Goal: Information Seeking & Learning: Learn about a topic

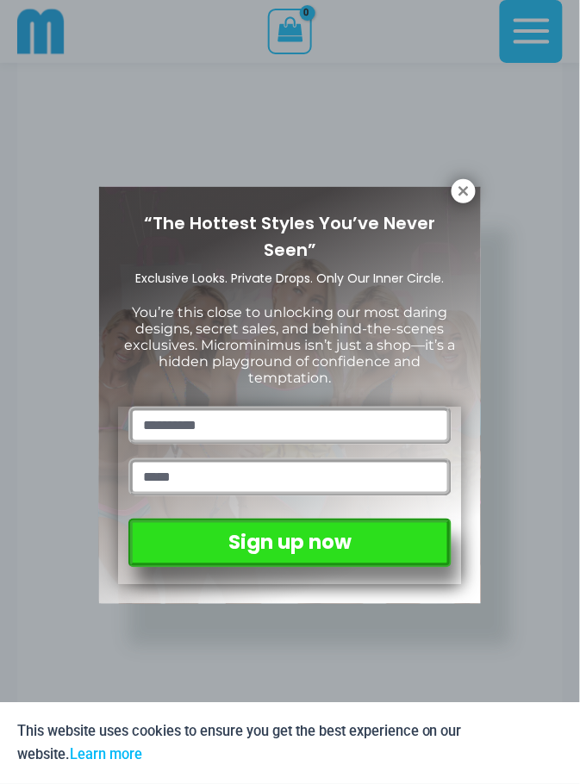
scroll to position [1389, 0]
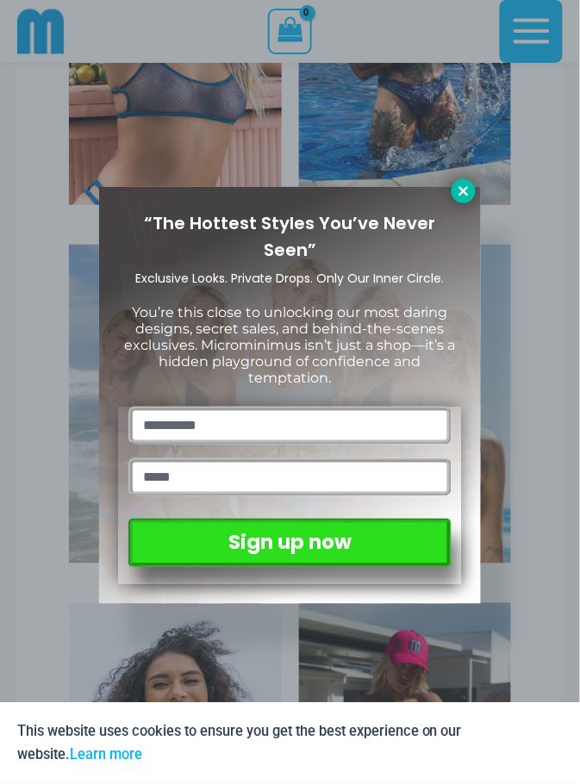
click at [464, 190] on icon at bounding box center [463, 190] width 9 height 9
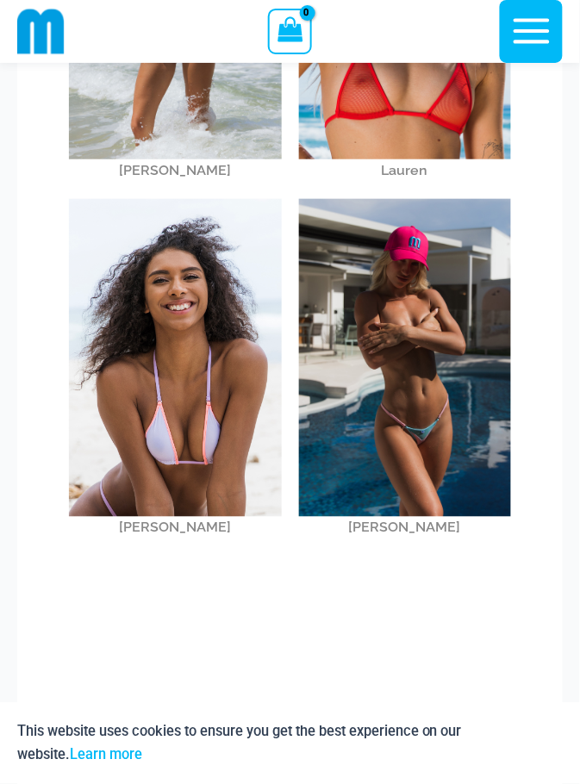
scroll to position [1799, 0]
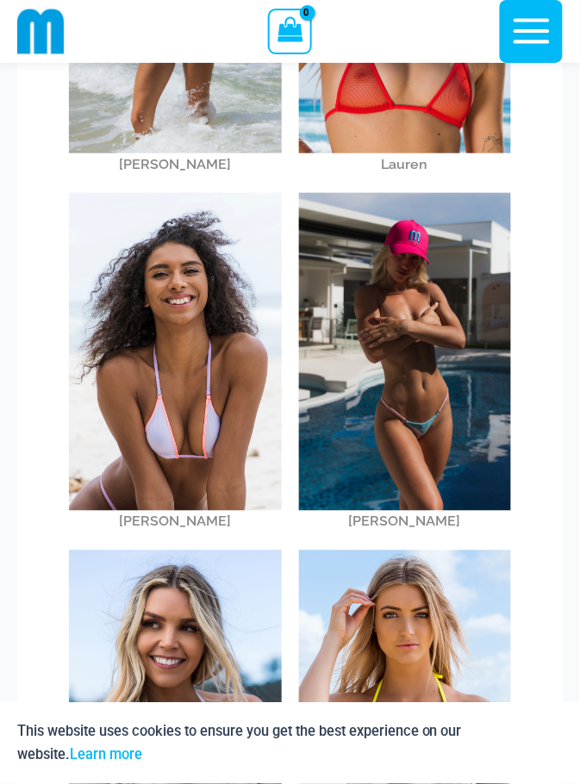
click at [411, 293] on img at bounding box center [405, 352] width 212 height 319
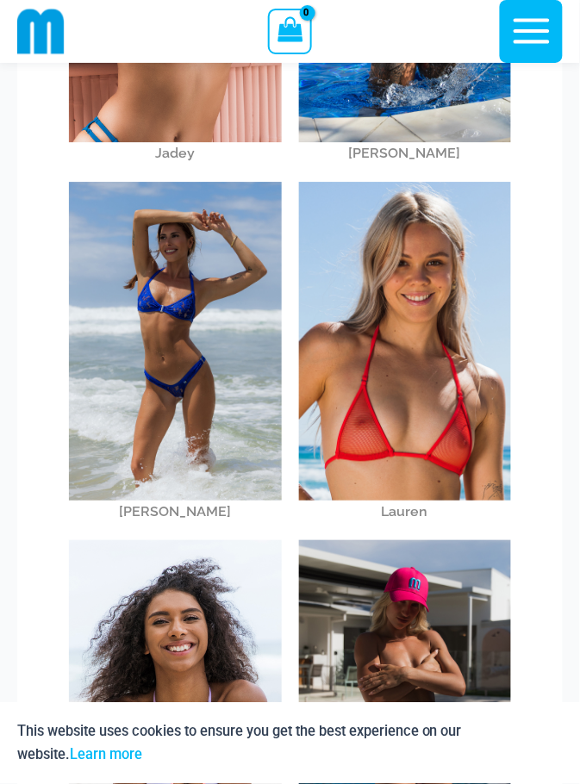
scroll to position [1454, 0]
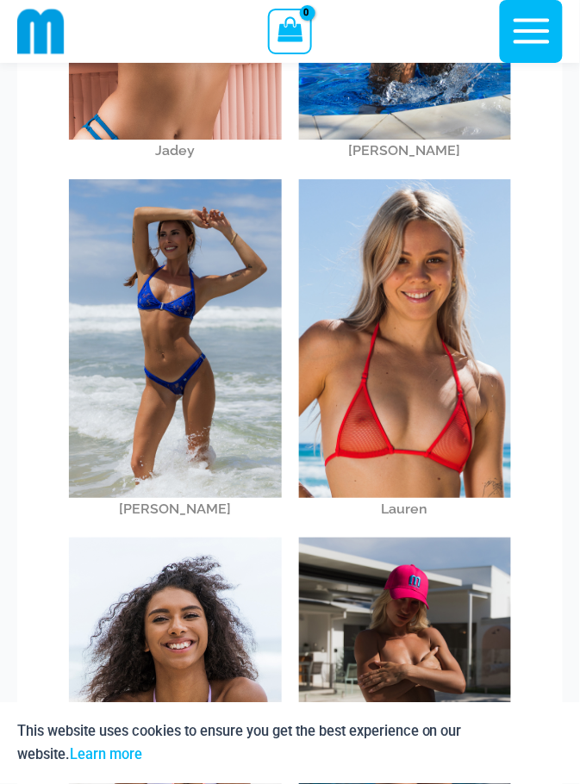
click at [409, 315] on img at bounding box center [405, 338] width 212 height 319
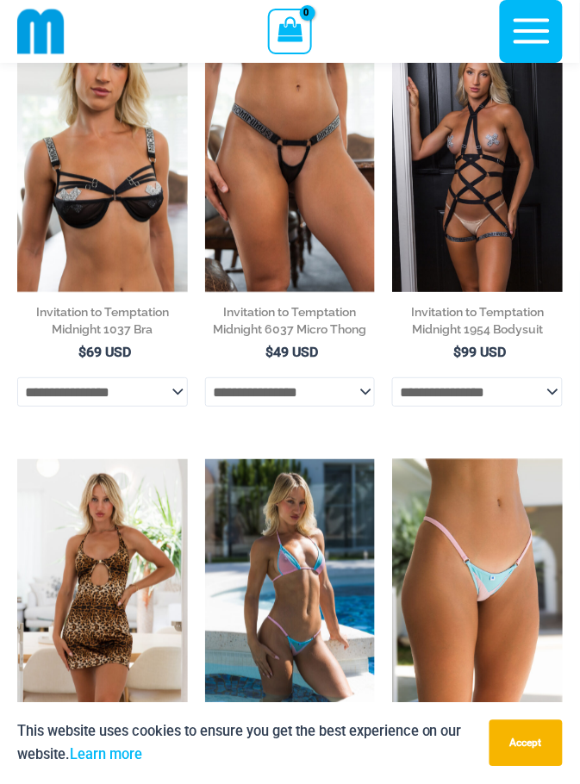
scroll to position [607, 0]
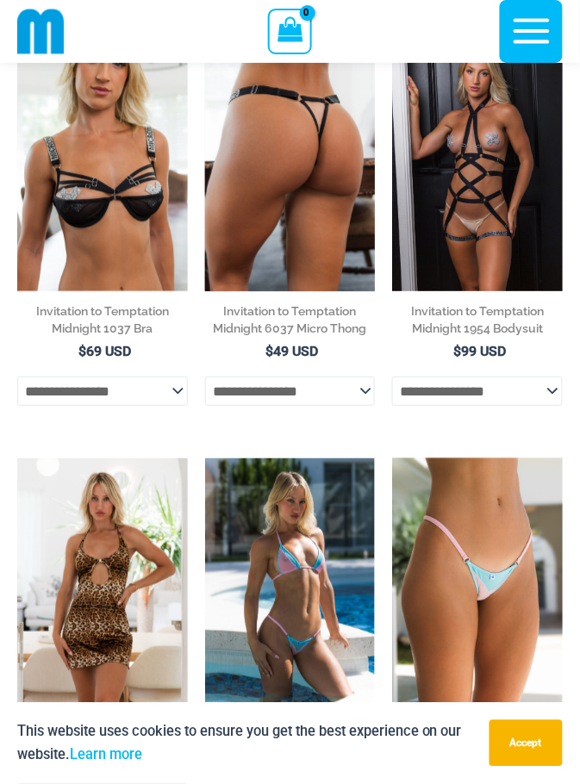
click at [303, 176] on img at bounding box center [290, 164] width 171 height 256
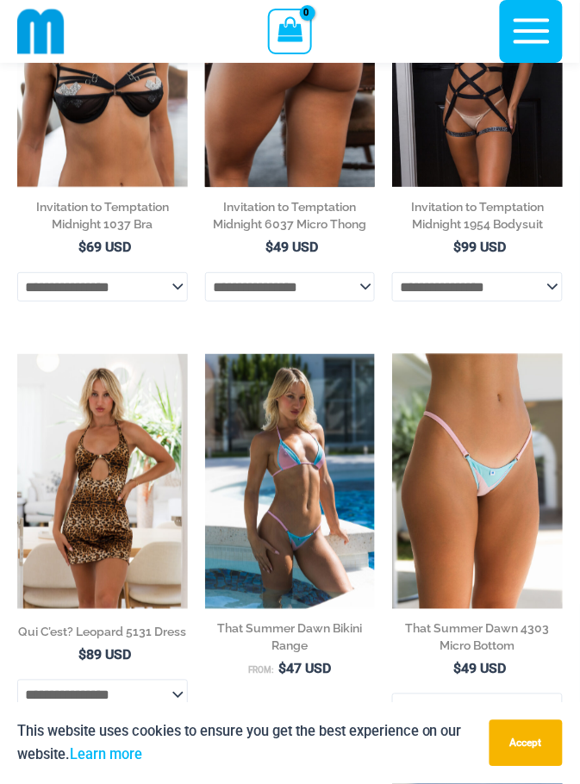
scroll to position [726, 0]
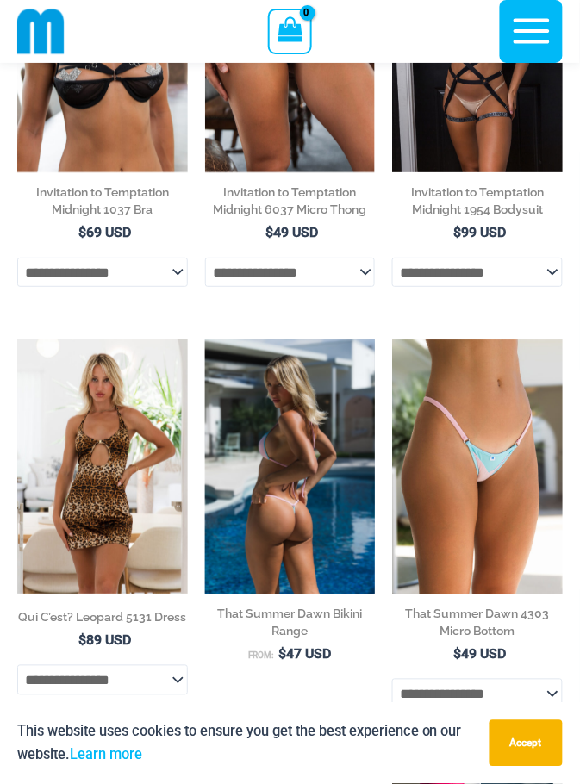
click at [312, 470] on img at bounding box center [290, 468] width 171 height 256
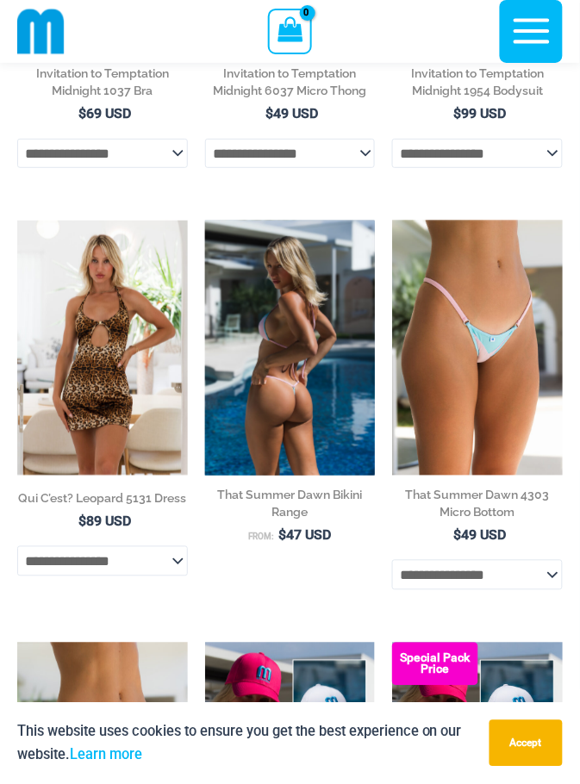
scroll to position [835, 0]
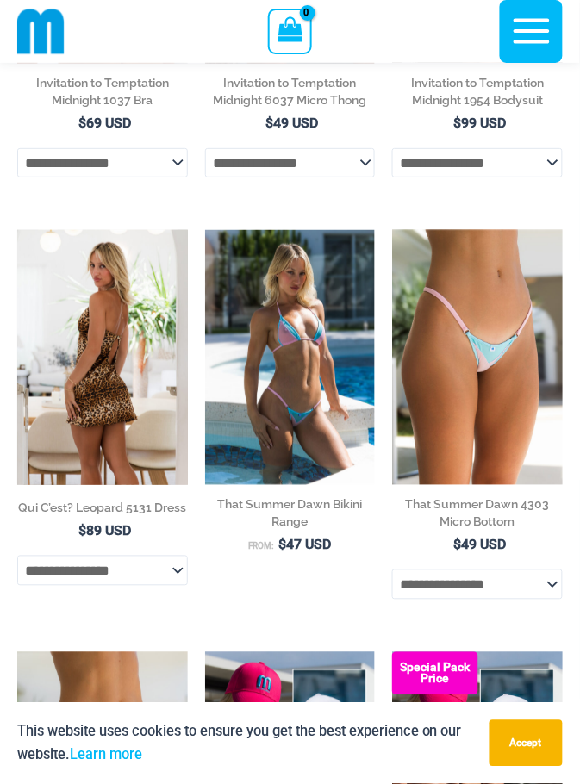
click at [96, 331] on img at bounding box center [102, 357] width 171 height 255
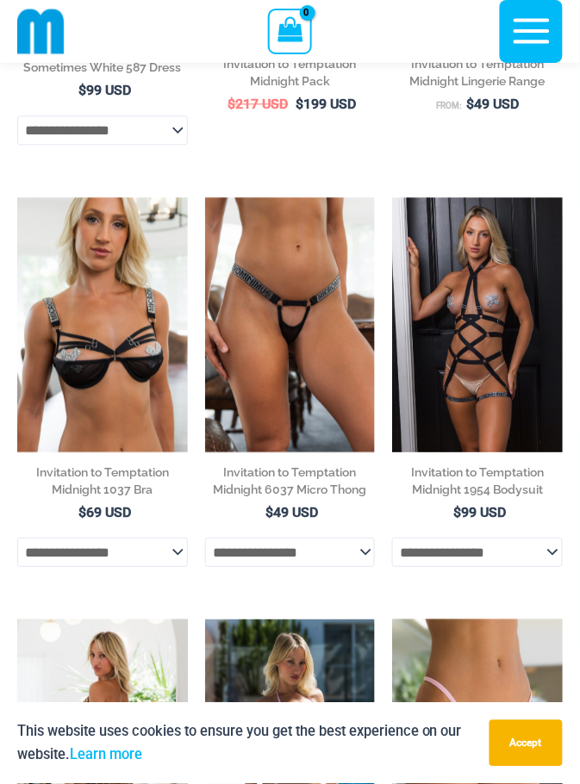
scroll to position [442, 0]
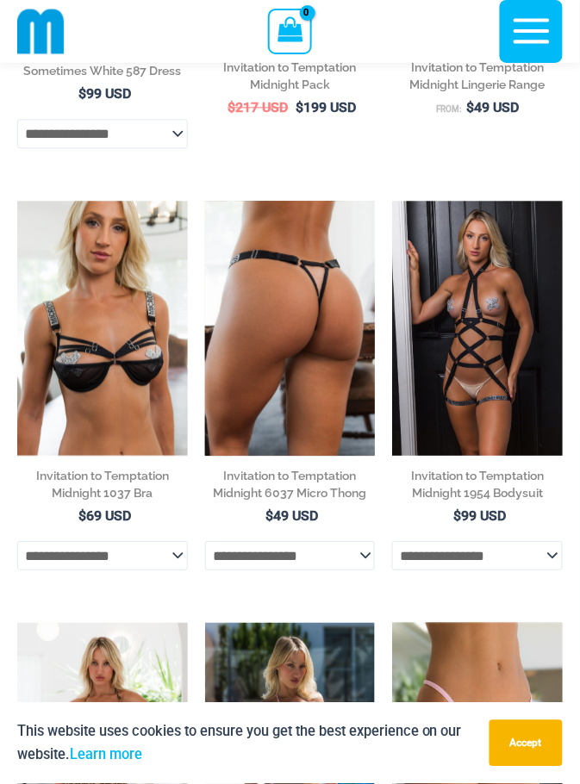
click at [296, 342] on img at bounding box center [290, 329] width 171 height 256
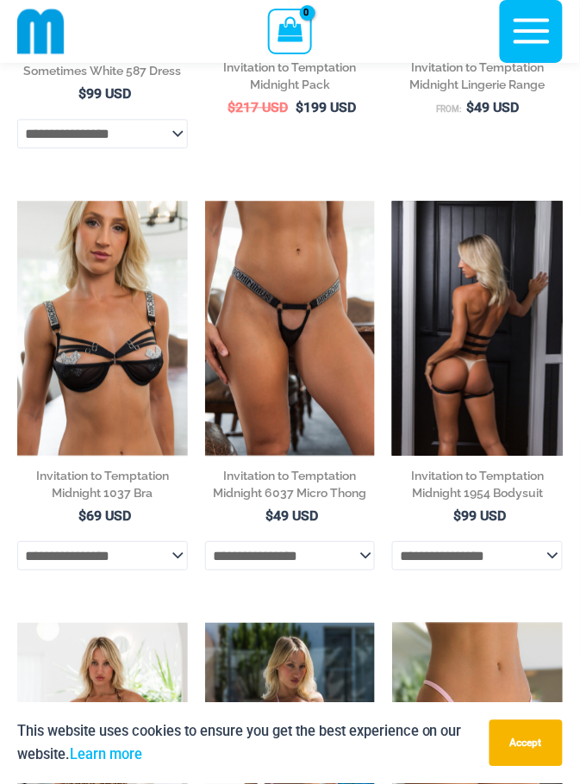
click at [487, 294] on img at bounding box center [477, 329] width 171 height 256
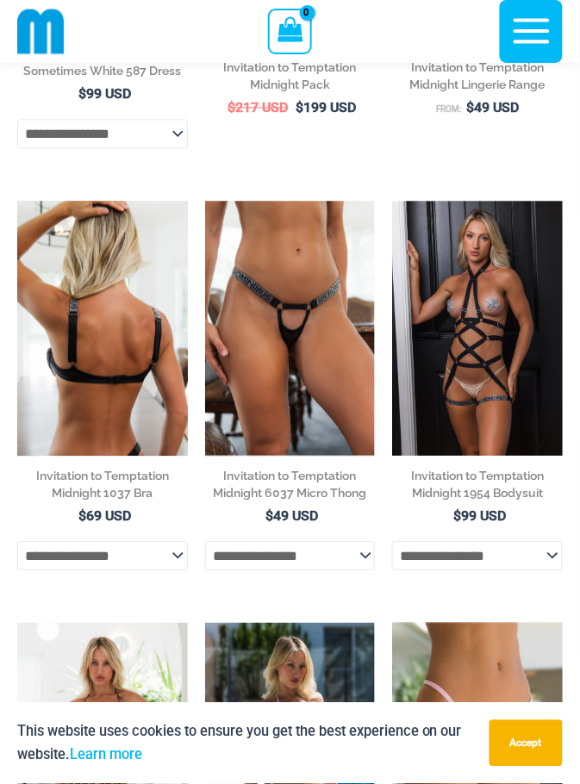
click at [97, 334] on img at bounding box center [102, 328] width 171 height 255
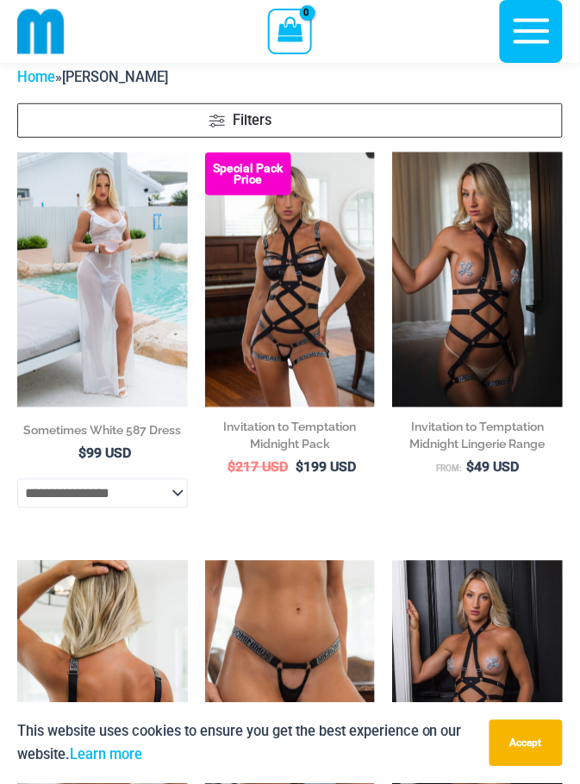
scroll to position [81, 0]
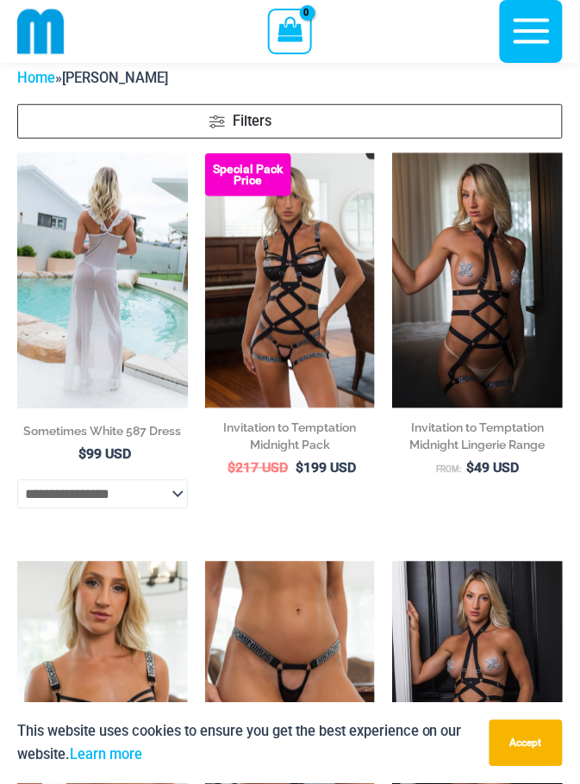
click at [89, 272] on img at bounding box center [102, 280] width 171 height 255
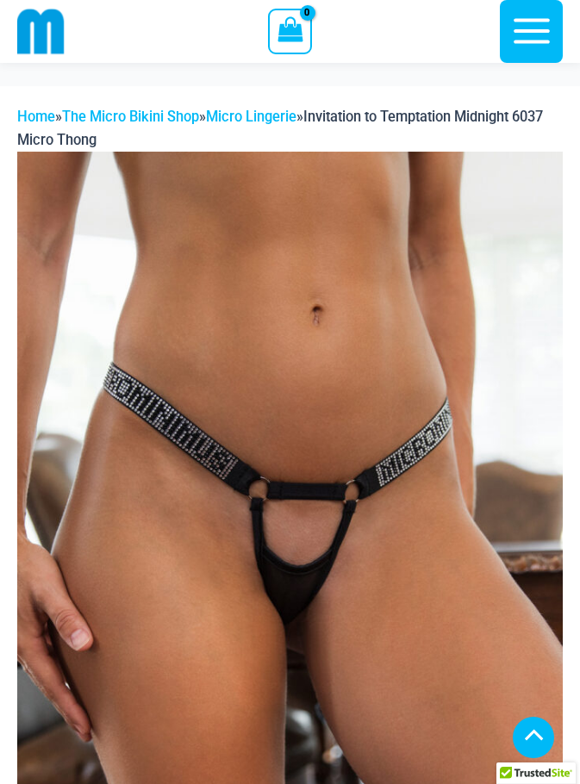
scroll to position [1027, 0]
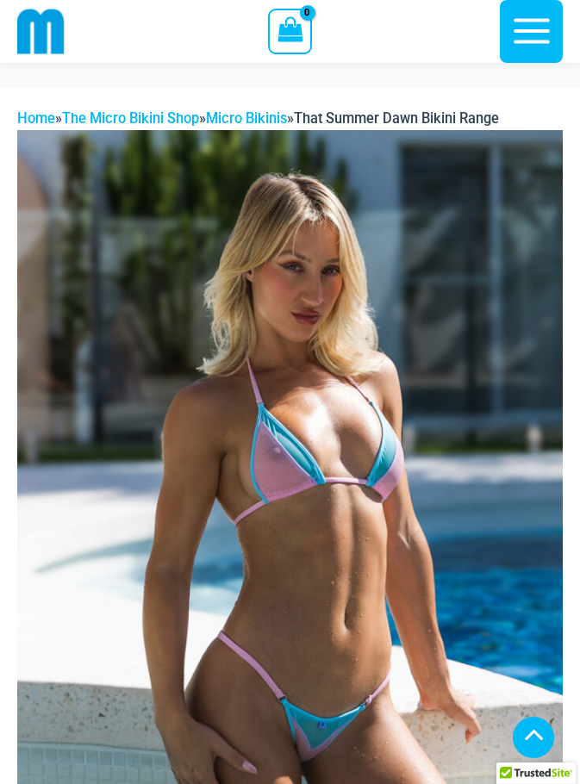
scroll to position [875, 0]
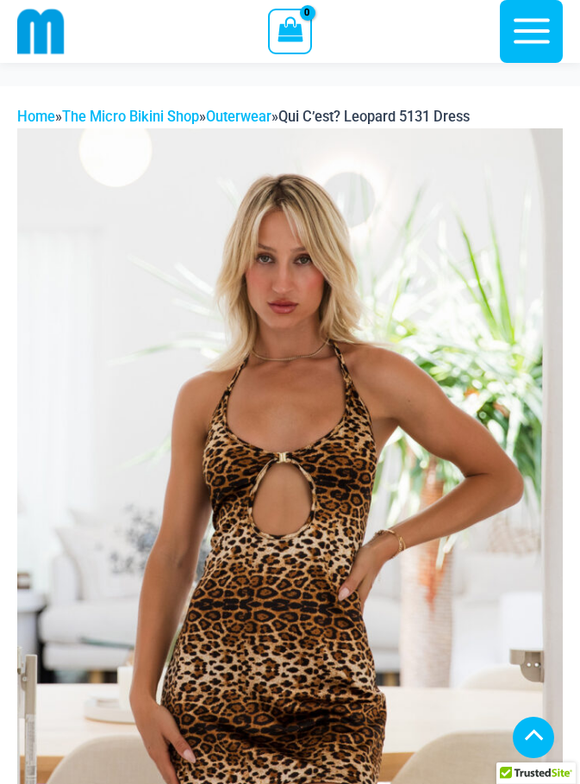
scroll to position [868, 0]
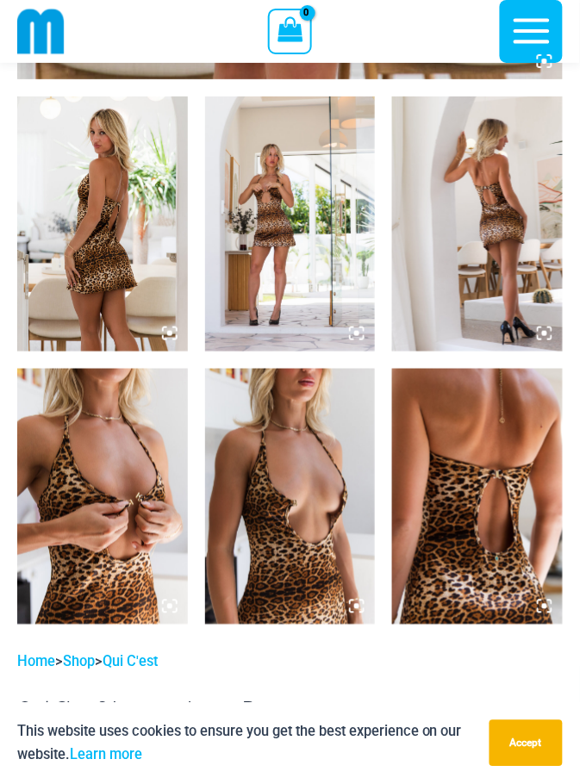
click at [316, 434] on img at bounding box center [290, 496] width 171 height 255
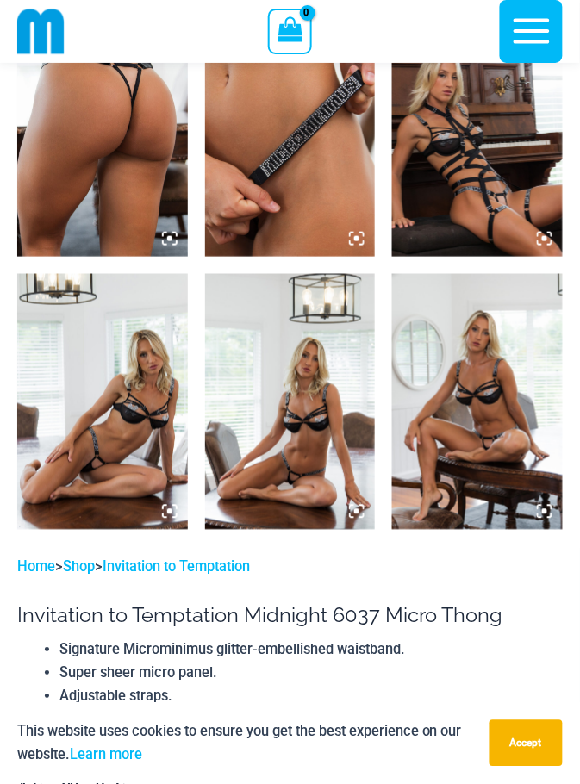
scroll to position [989, 0]
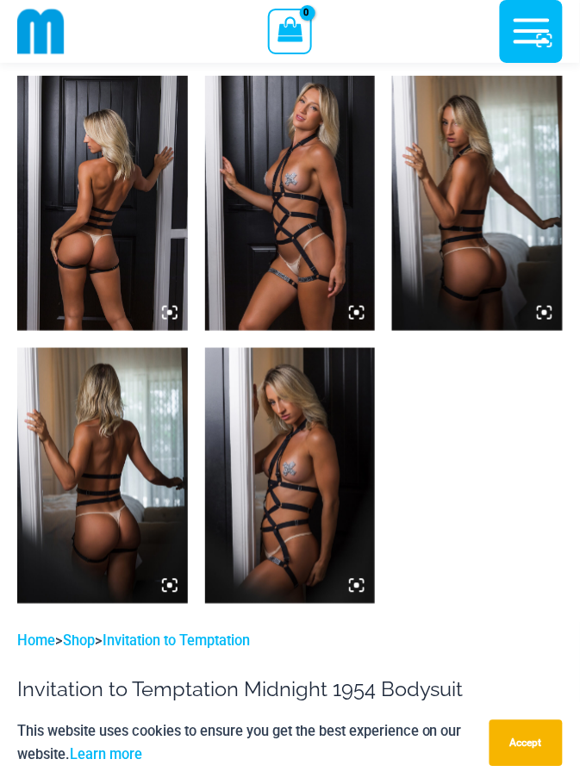
scroll to position [912, 0]
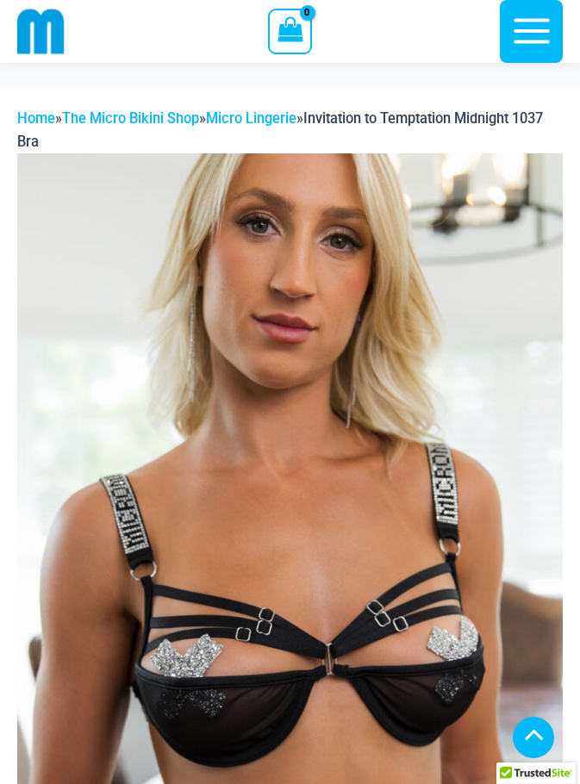
scroll to position [991, 0]
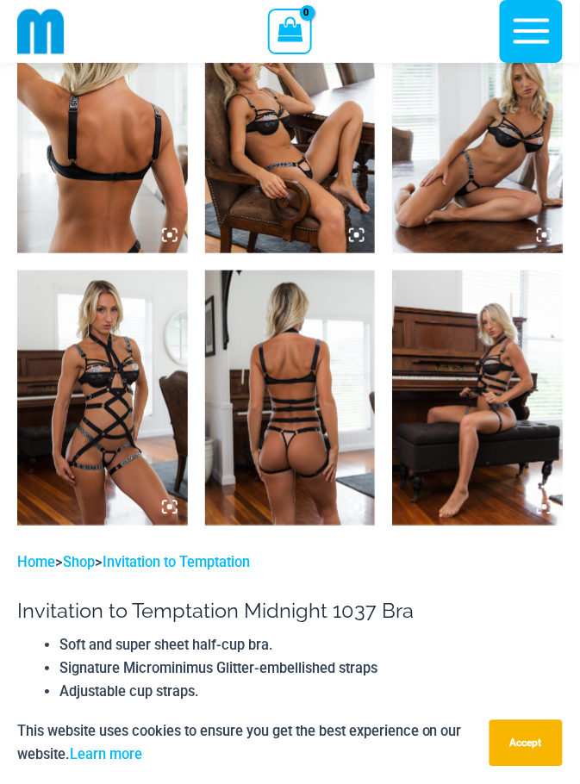
click at [128, 376] on img at bounding box center [102, 398] width 171 height 255
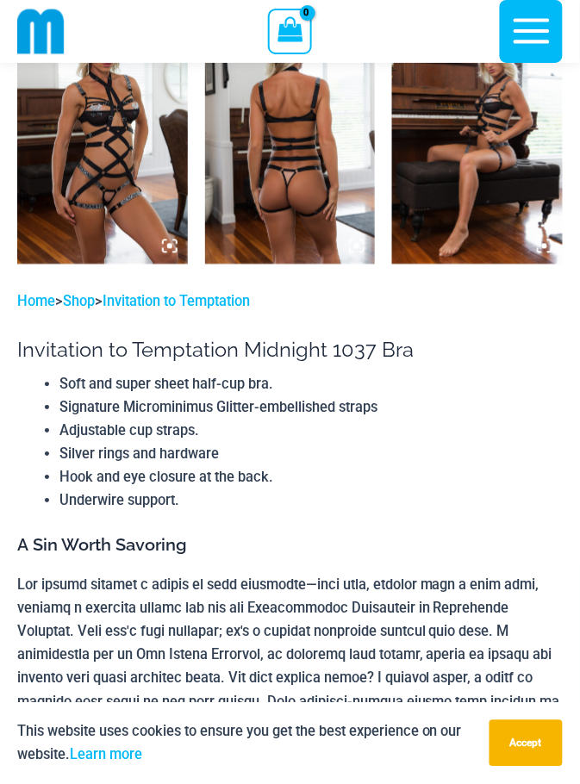
scroll to position [1189, 0]
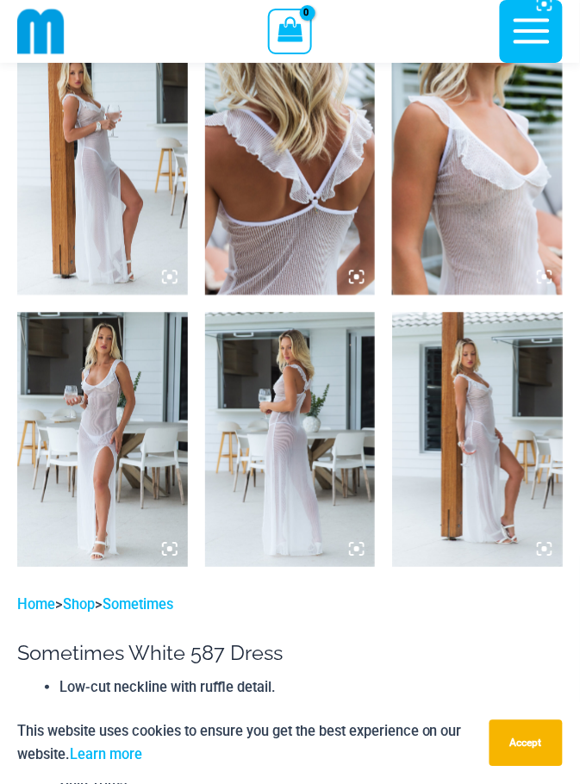
scroll to position [1201, 0]
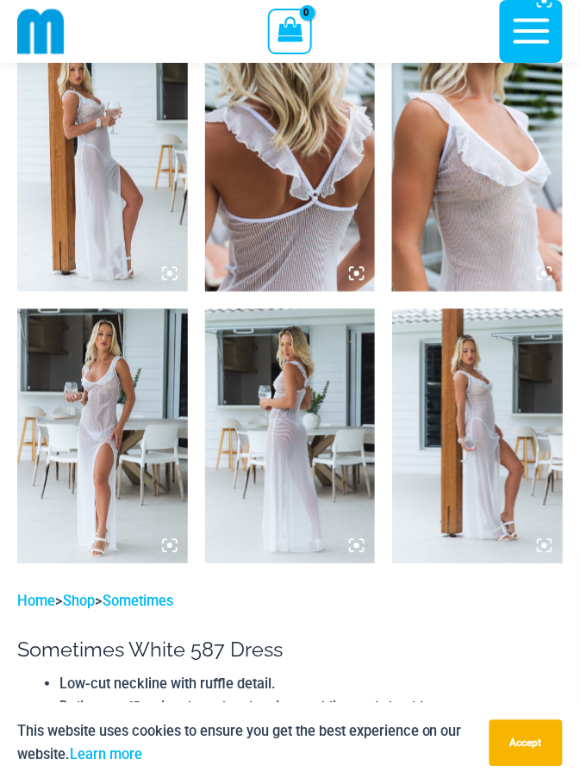
click at [110, 405] on img at bounding box center [102, 436] width 171 height 255
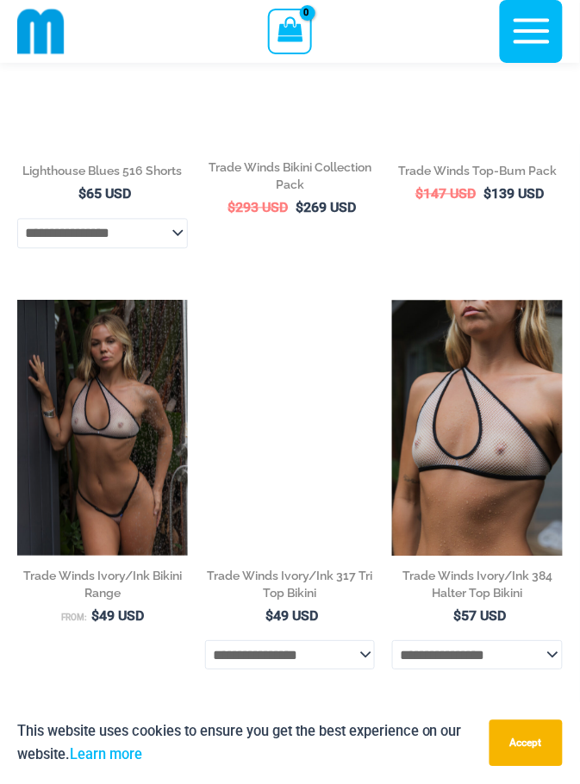
scroll to position [1175, 0]
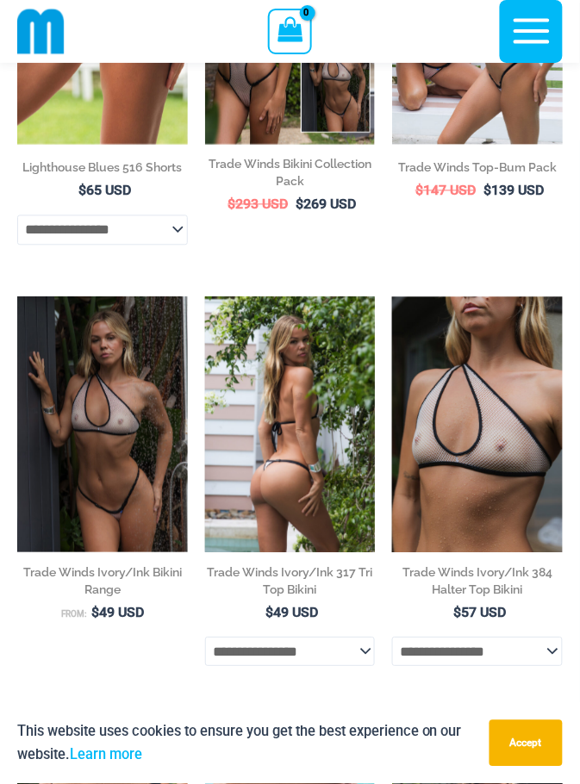
click at [283, 412] on img at bounding box center [290, 425] width 171 height 256
